Goal: Task Accomplishment & Management: Manage account settings

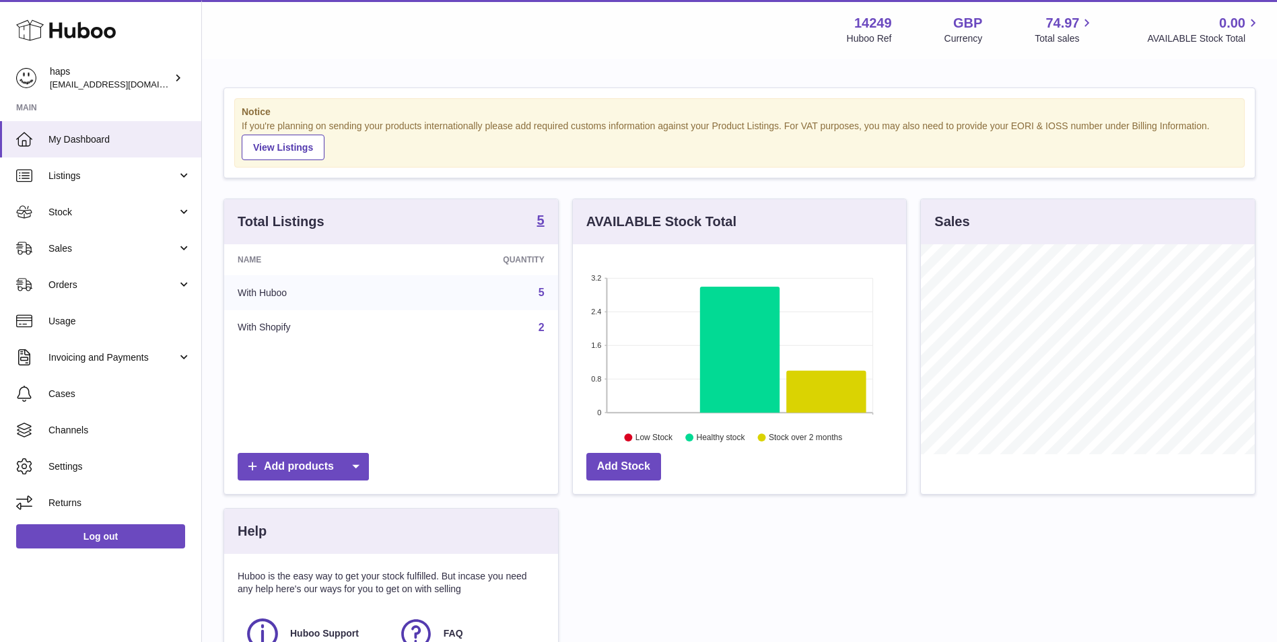
scroll to position [210, 333]
click at [125, 256] on link "Sales" at bounding box center [100, 248] width 201 height 36
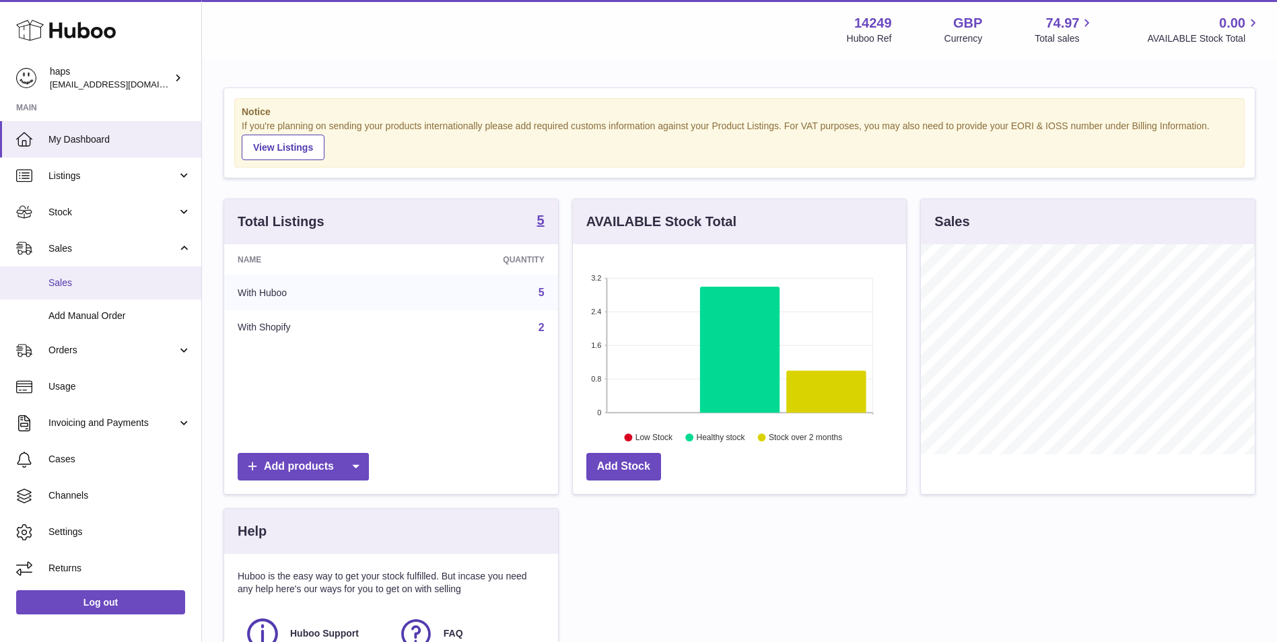
click at [120, 288] on span "Sales" at bounding box center [119, 283] width 143 height 13
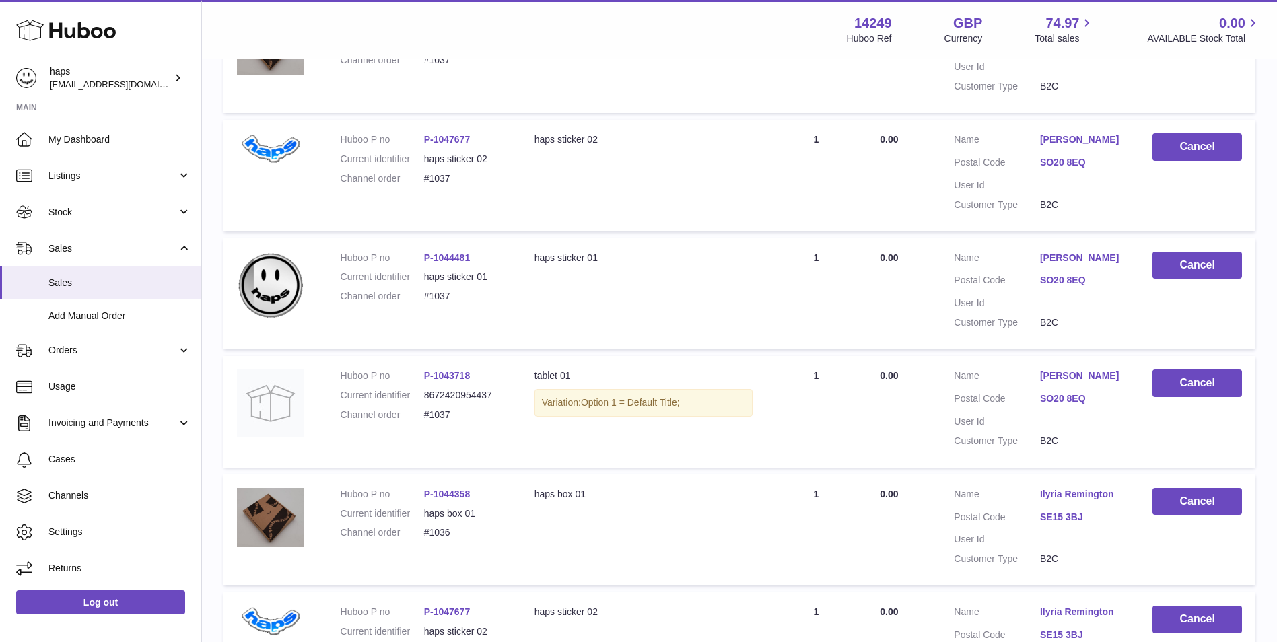
scroll to position [561, 0]
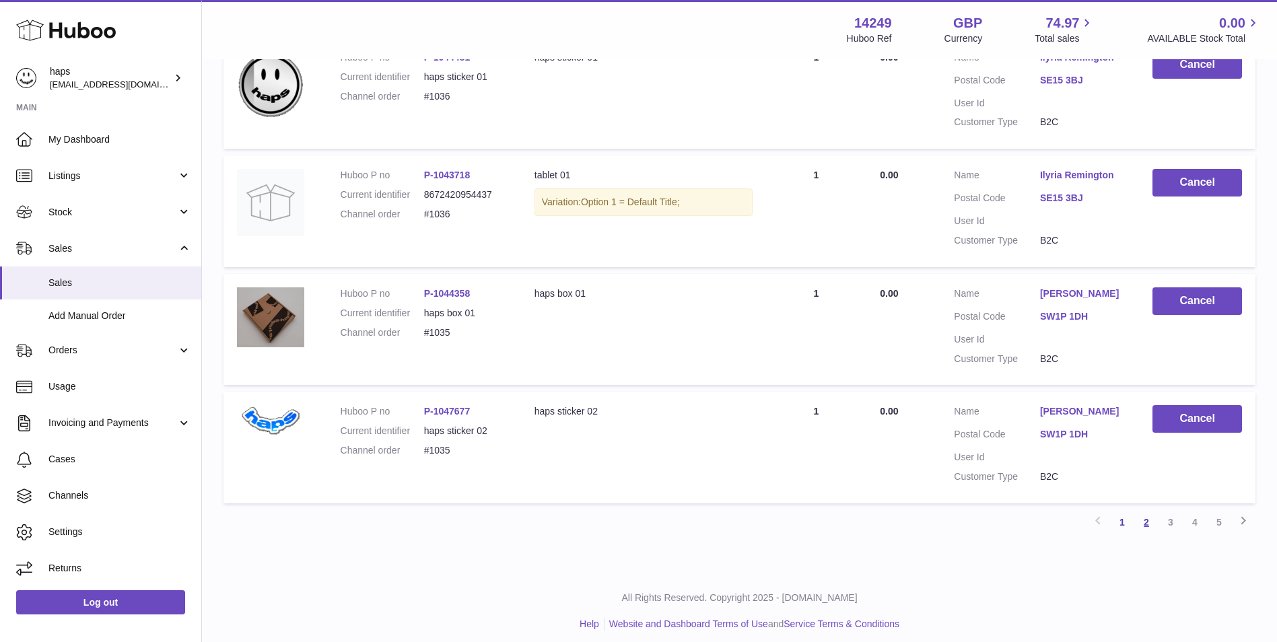
click at [1144, 522] on link "2" at bounding box center [1146, 522] width 24 height 24
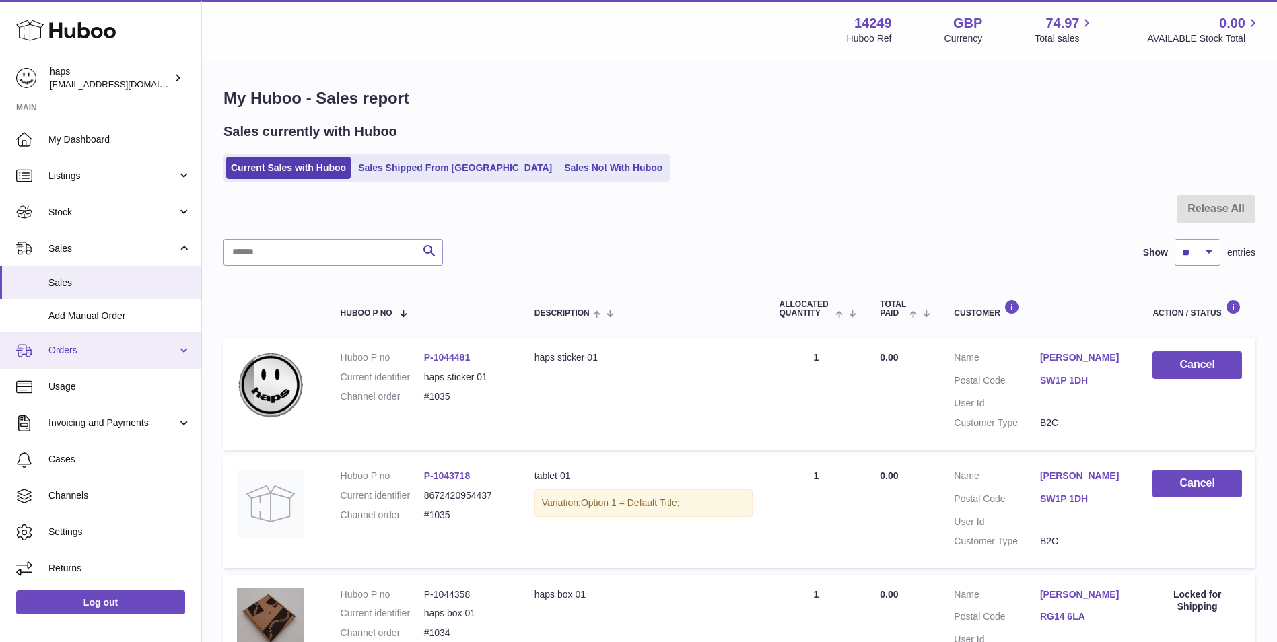
drag, startPoint x: 128, startPoint y: 345, endPoint x: 125, endPoint y: 355, distance: 10.0
click at [128, 345] on span "Orders" at bounding box center [112, 350] width 129 height 13
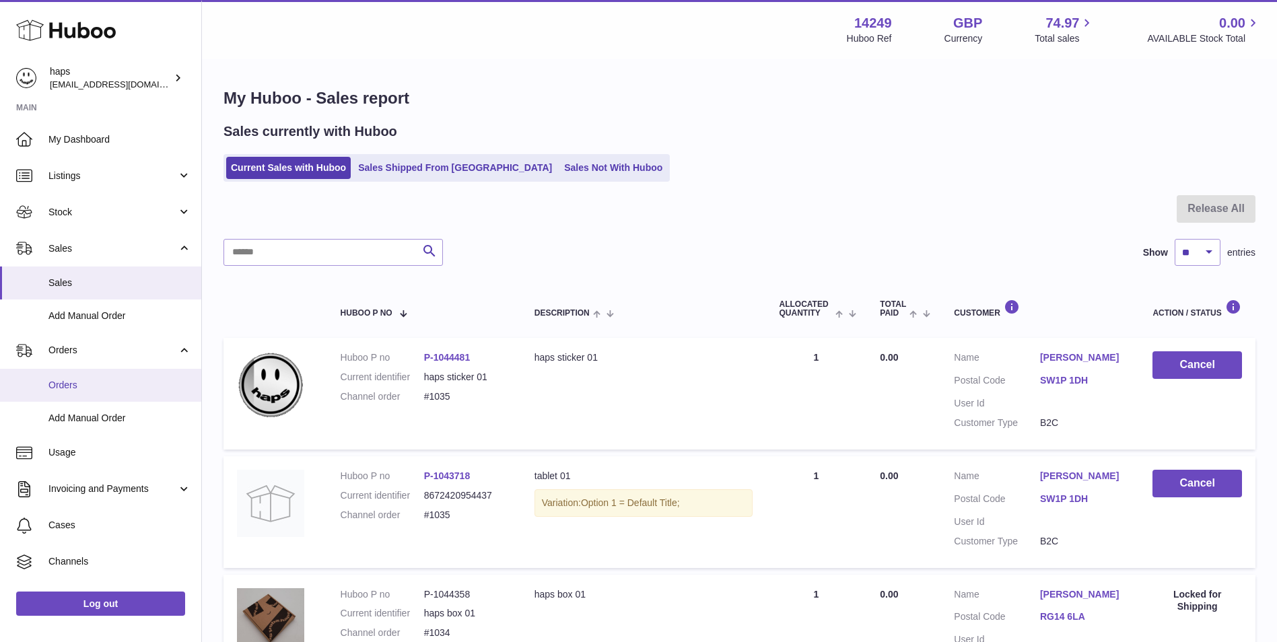
click at [122, 370] on link "Orders" at bounding box center [100, 385] width 201 height 33
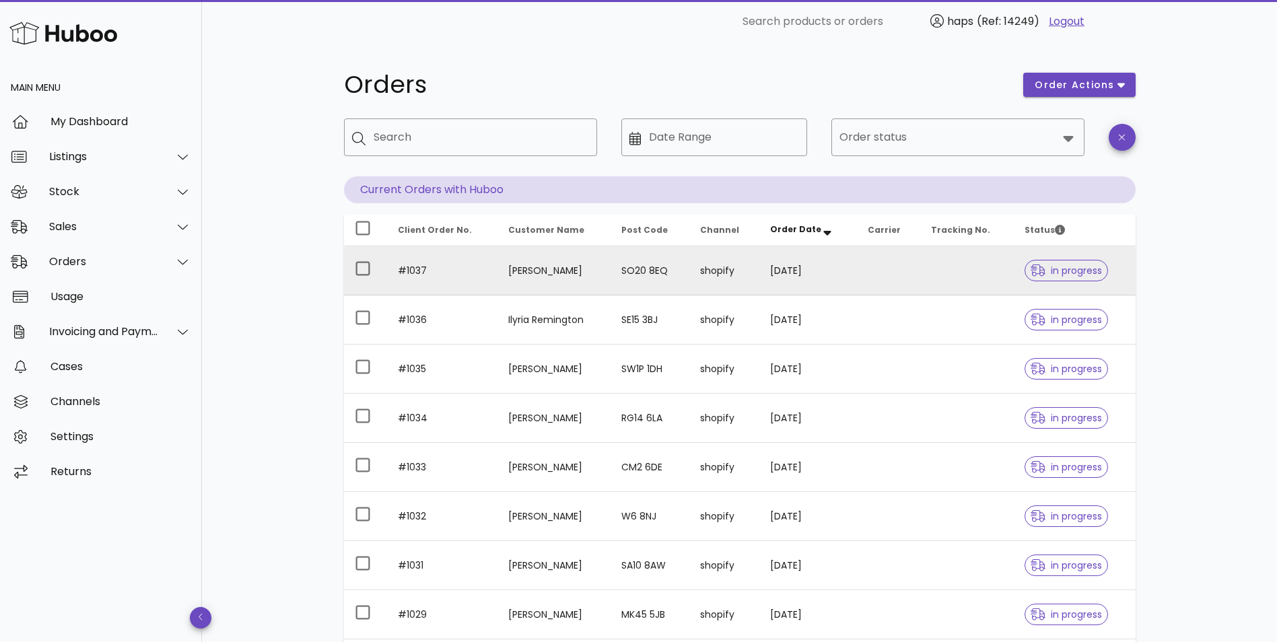
click at [751, 263] on td "shopify" at bounding box center [724, 270] width 70 height 49
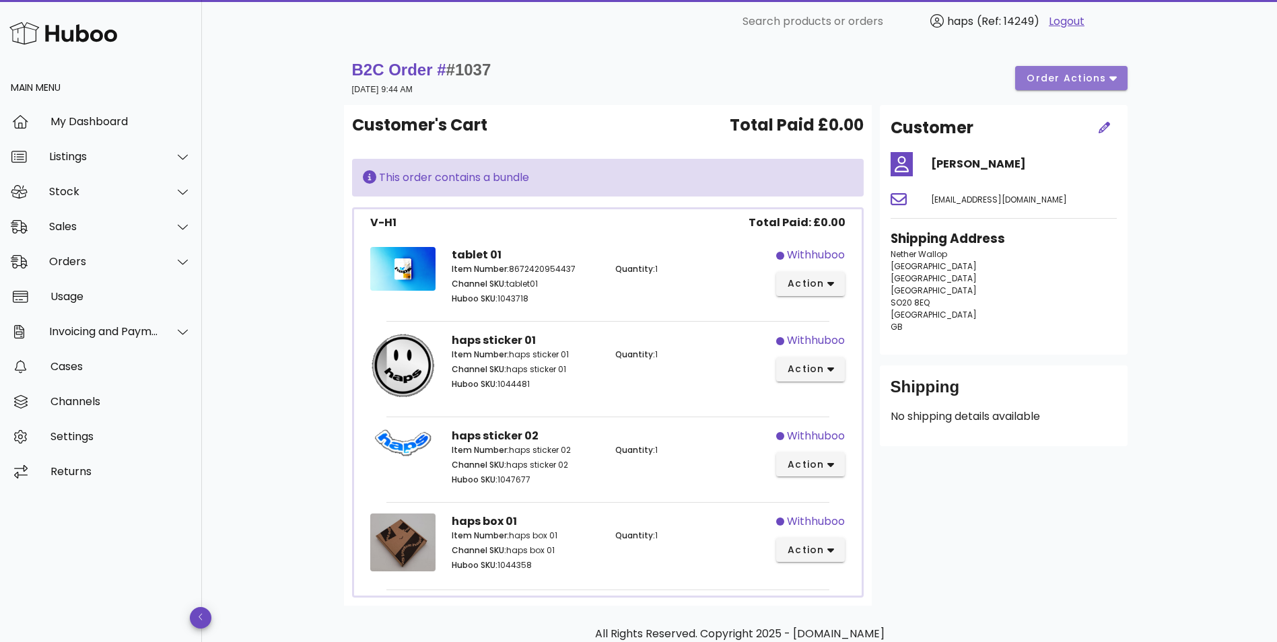
click at [1115, 76] on icon "button" at bounding box center [1112, 78] width 7 height 12
click at [900, 306] on span "SO20 8EQ" at bounding box center [909, 302] width 39 height 11
click at [1111, 127] on span "button" at bounding box center [1104, 128] width 24 height 14
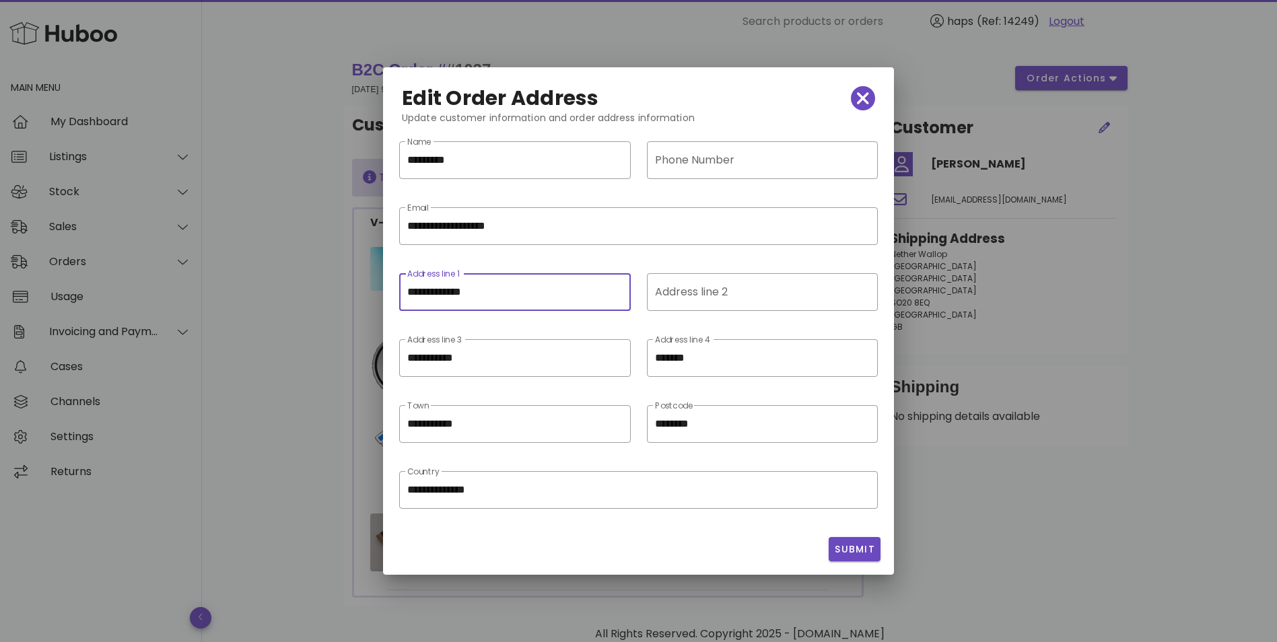
drag, startPoint x: 291, startPoint y: 274, endPoint x: 284, endPoint y: 273, distance: 6.8
click at [284, 273] on div "​ Search products or orders haps (Ref: 14249) Logout Main Menu My Dashboard Lis…" at bounding box center [638, 357] width 1277 height 715
type input "**********"
click at [706, 304] on div "Address line 2" at bounding box center [761, 292] width 212 height 38
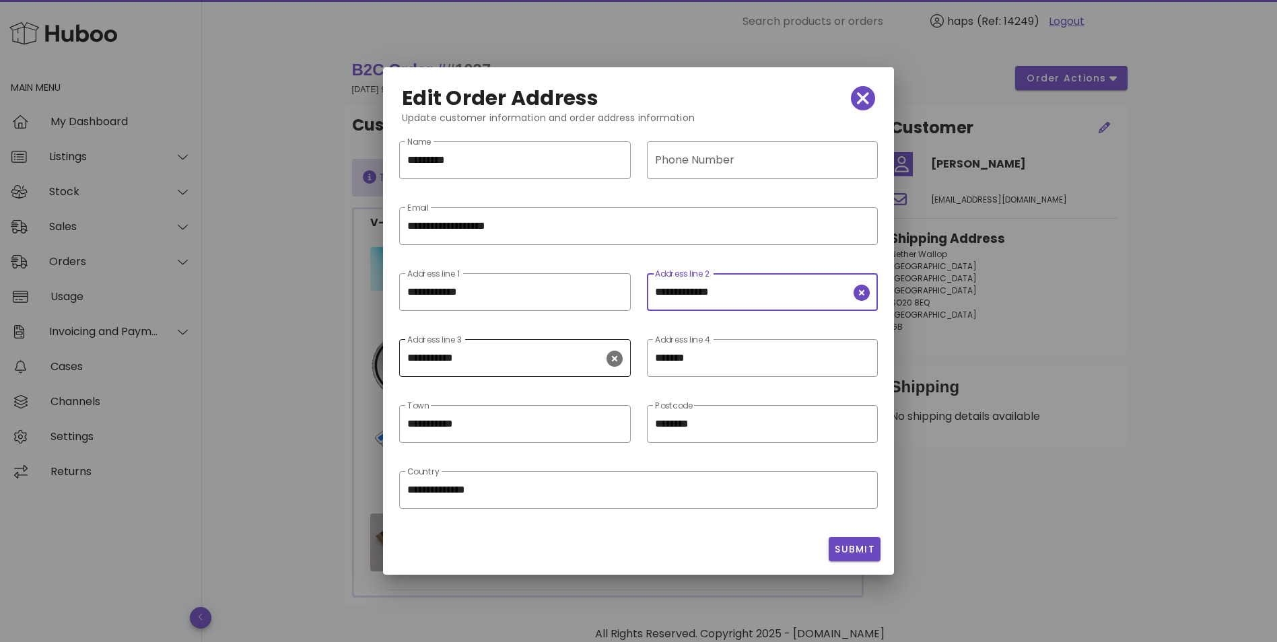
type input "**********"
click at [386, 365] on div "**********" at bounding box center [638, 320] width 511 height 507
click at [610, 361] on icon "clear icon" at bounding box center [614, 359] width 16 height 16
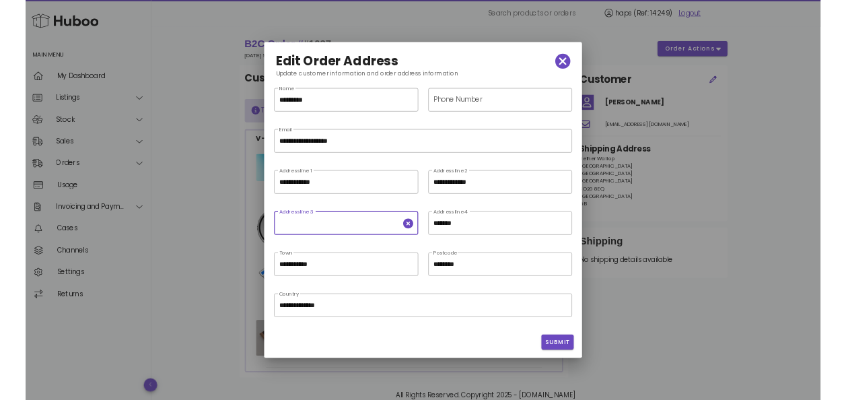
scroll to position [0, 0]
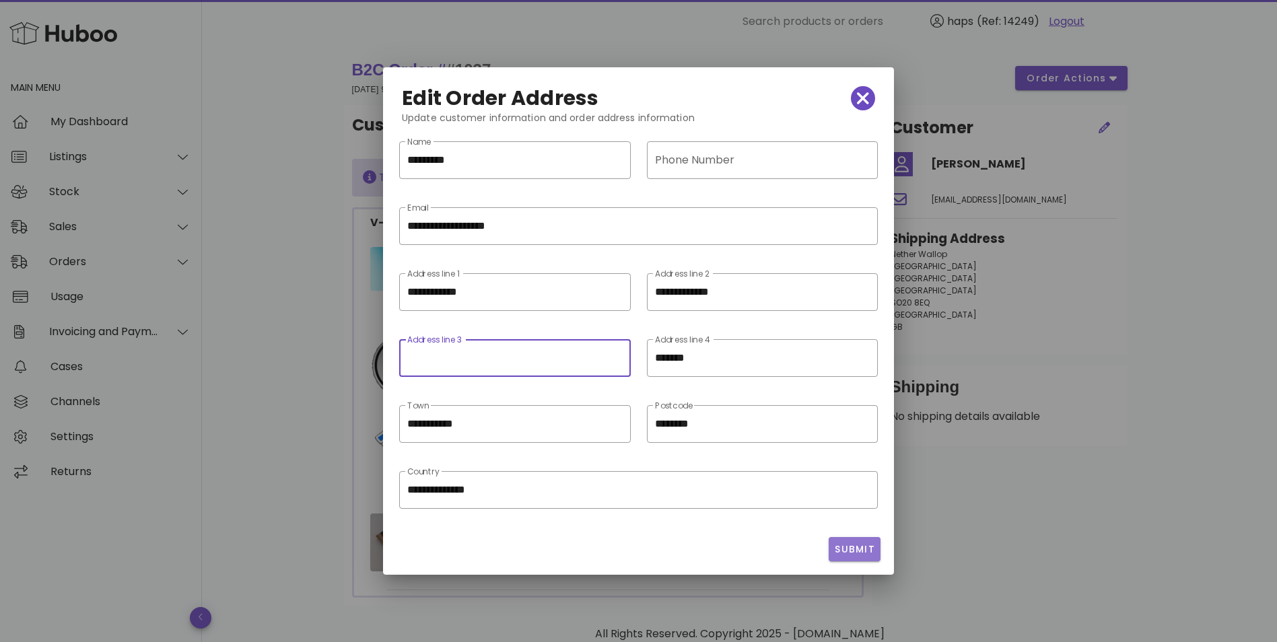
click at [851, 542] on span "Submit" at bounding box center [854, 549] width 41 height 14
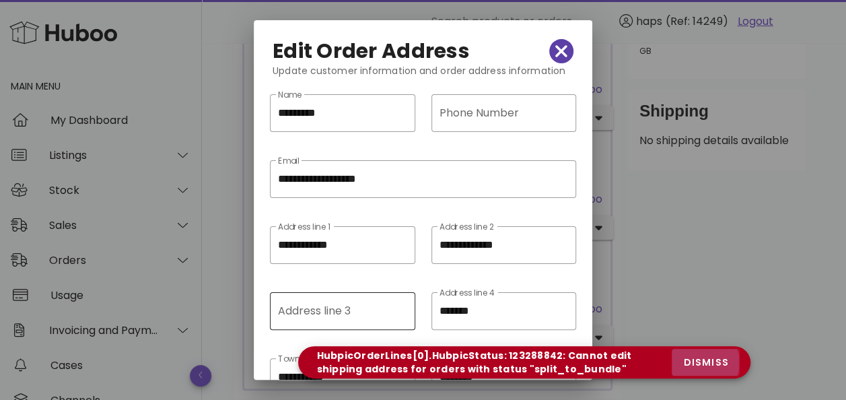
click at [701, 363] on span "dismiss" at bounding box center [705, 362] width 46 height 14
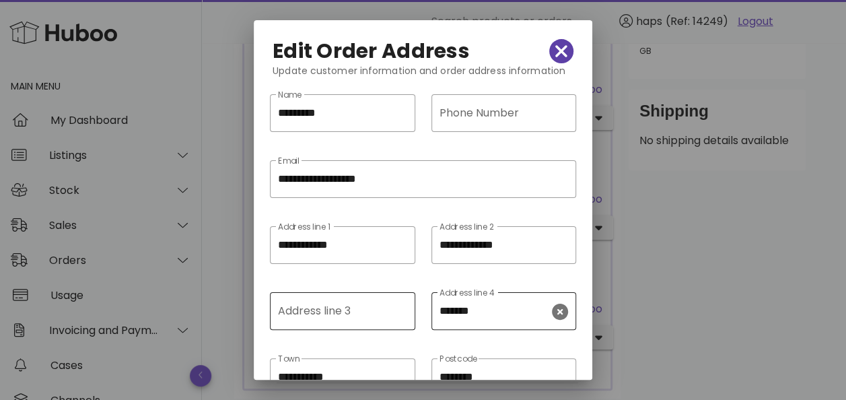
scroll to position [162, 0]
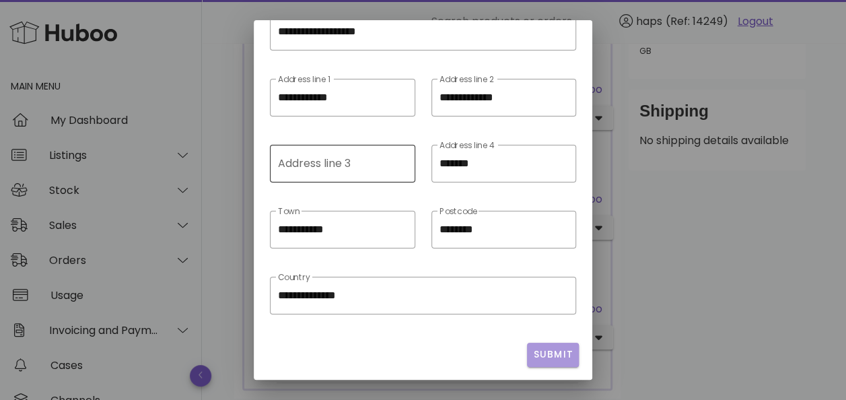
click at [532, 347] on span "Submit" at bounding box center [552, 354] width 41 height 14
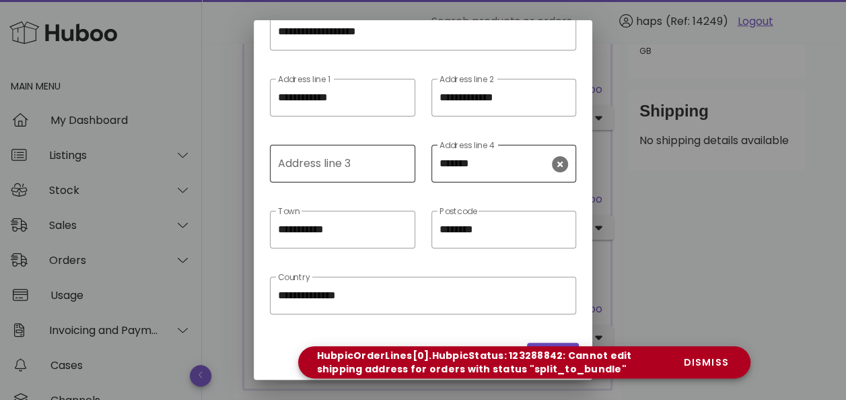
scroll to position [0, 0]
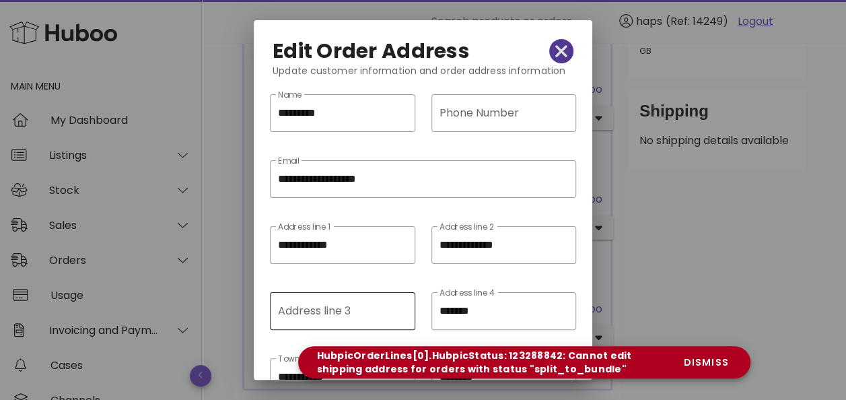
click at [555, 48] on icon "button" at bounding box center [561, 51] width 12 height 12
